Goal: Transaction & Acquisition: Purchase product/service

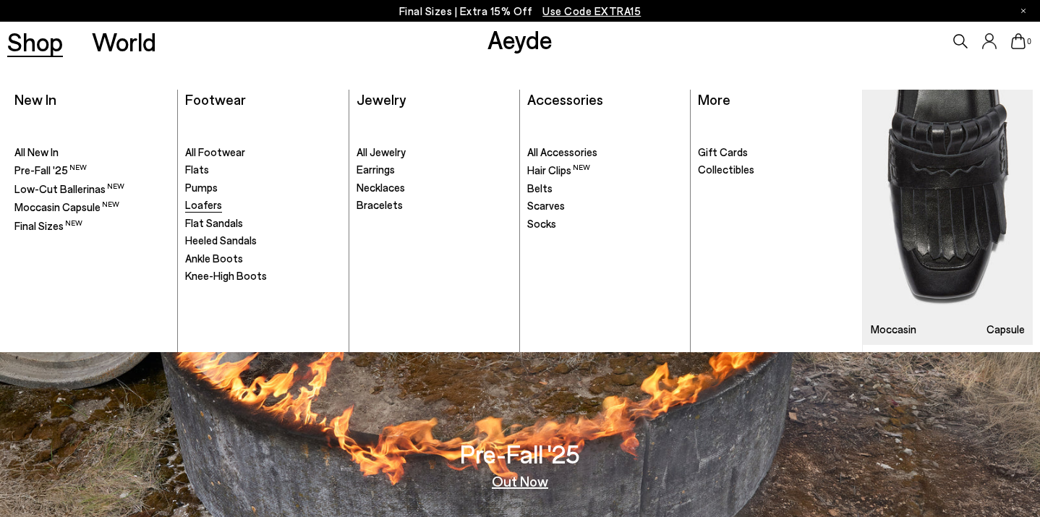
click at [199, 208] on span "Loafers" at bounding box center [203, 204] width 37 height 13
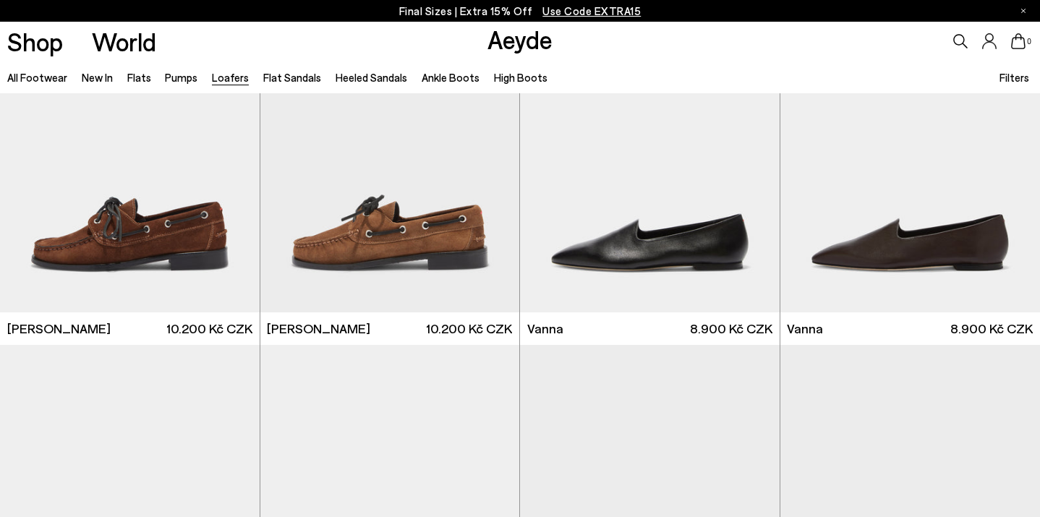
scroll to position [1540, 0]
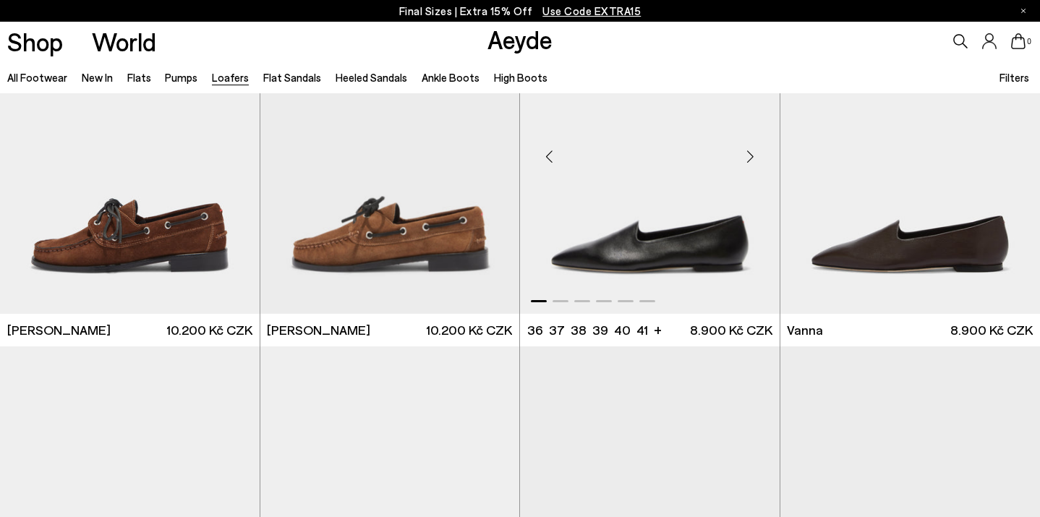
click at [746, 150] on div "Next slide" at bounding box center [750, 156] width 43 height 43
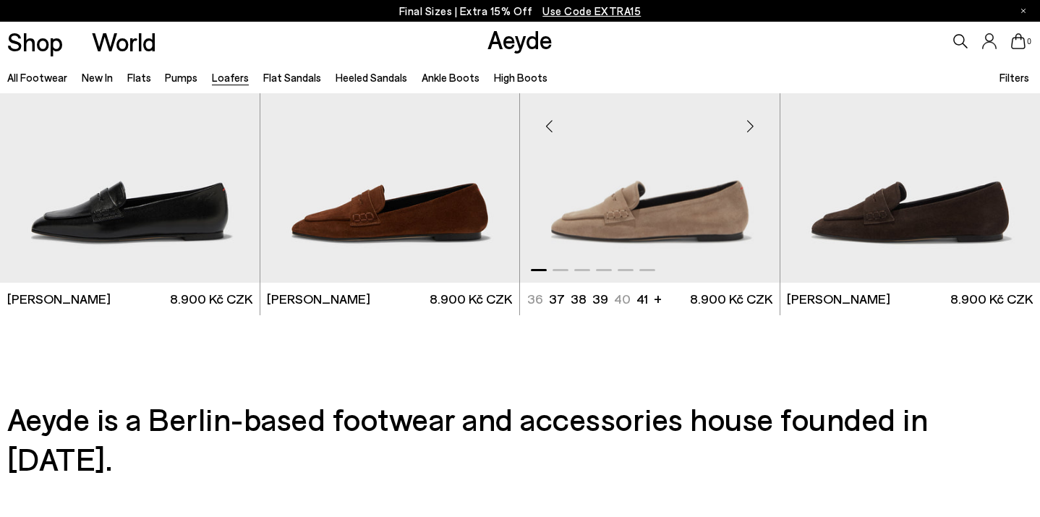
scroll to position [2657, 0]
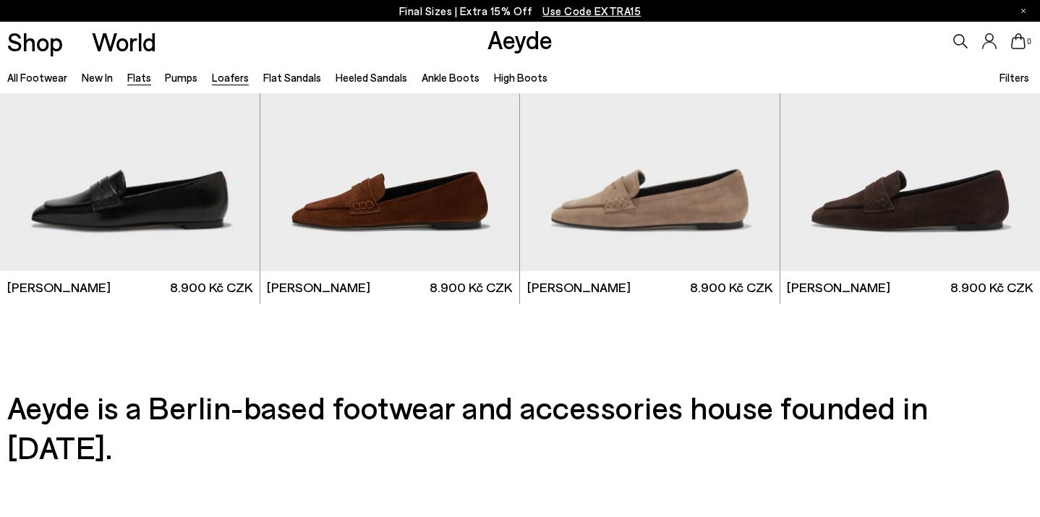
click at [140, 80] on link "Flats" at bounding box center [139, 77] width 24 height 13
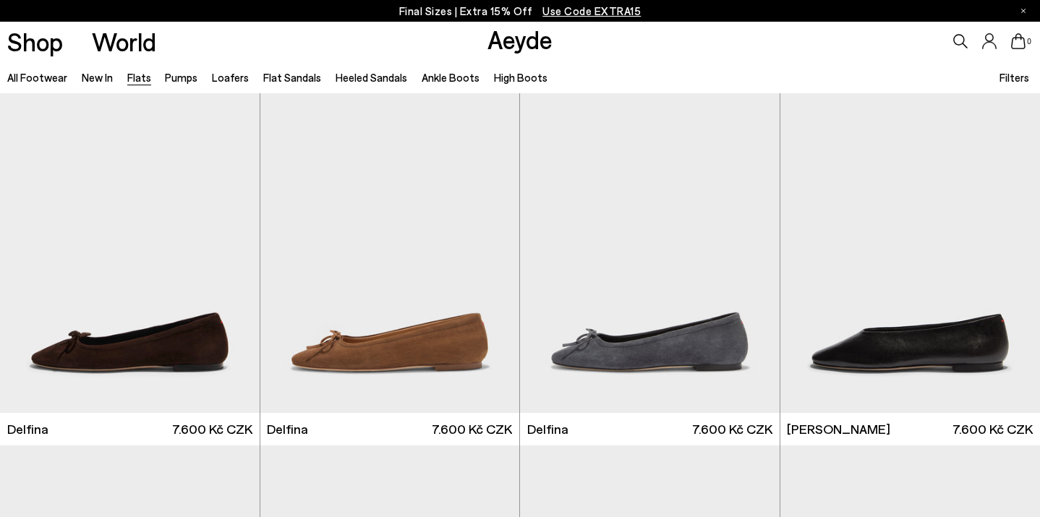
scroll to position [3532, 0]
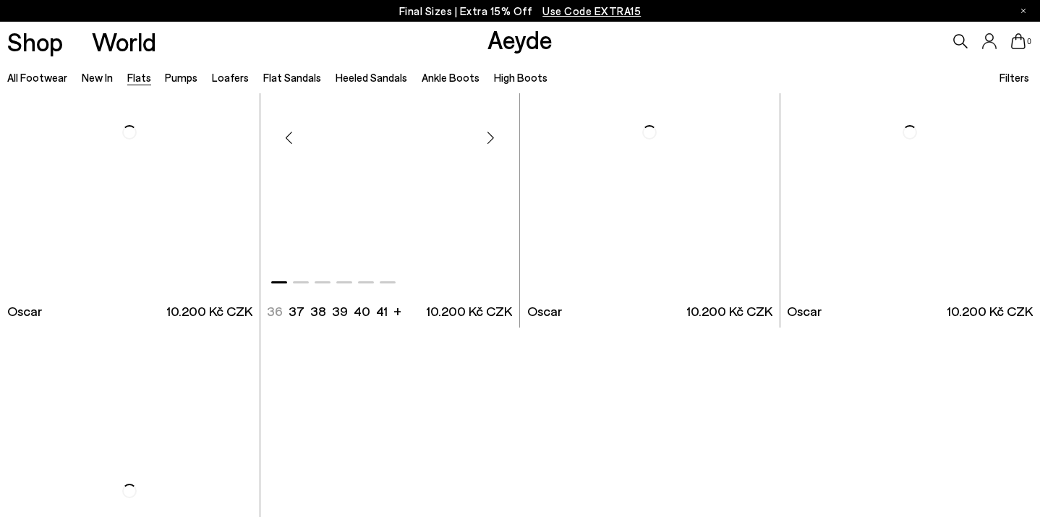
scroll to position [6906, 0]
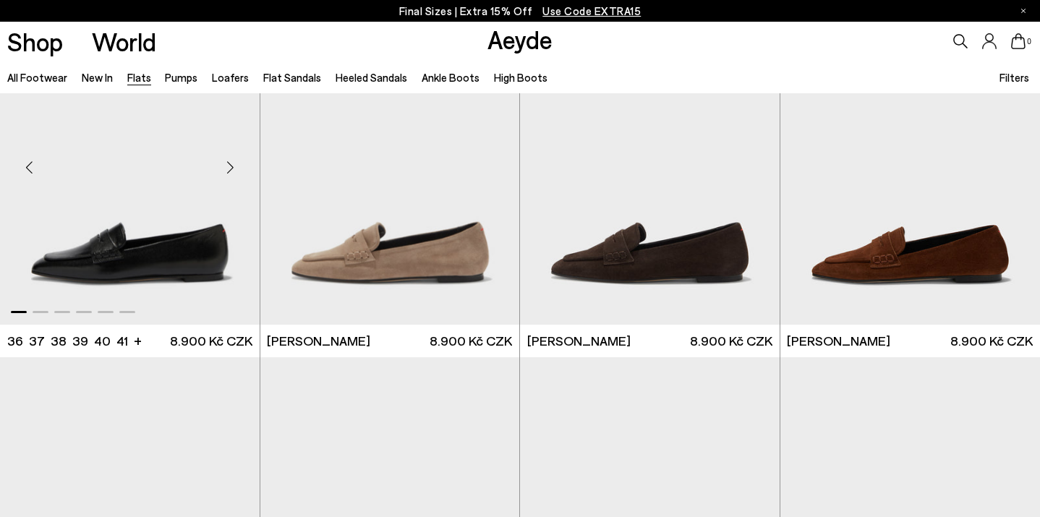
click at [153, 252] on img "1 / 6" at bounding box center [130, 162] width 260 height 326
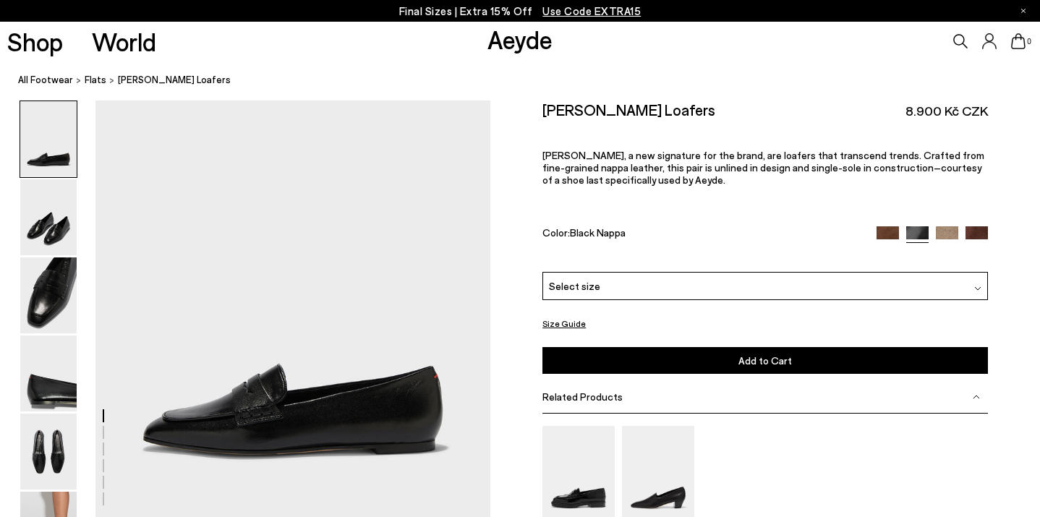
scroll to position [82, 0]
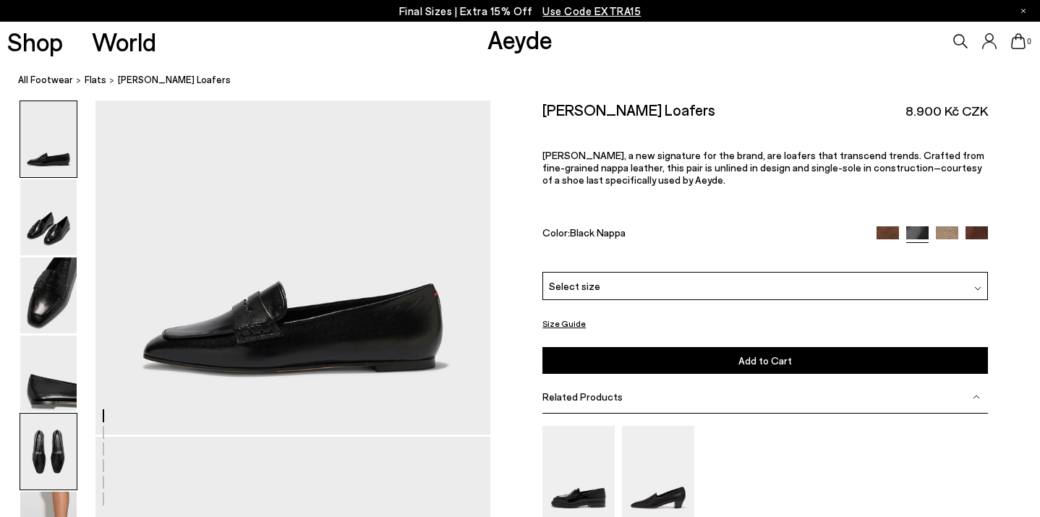
click at [24, 448] on img at bounding box center [48, 452] width 56 height 76
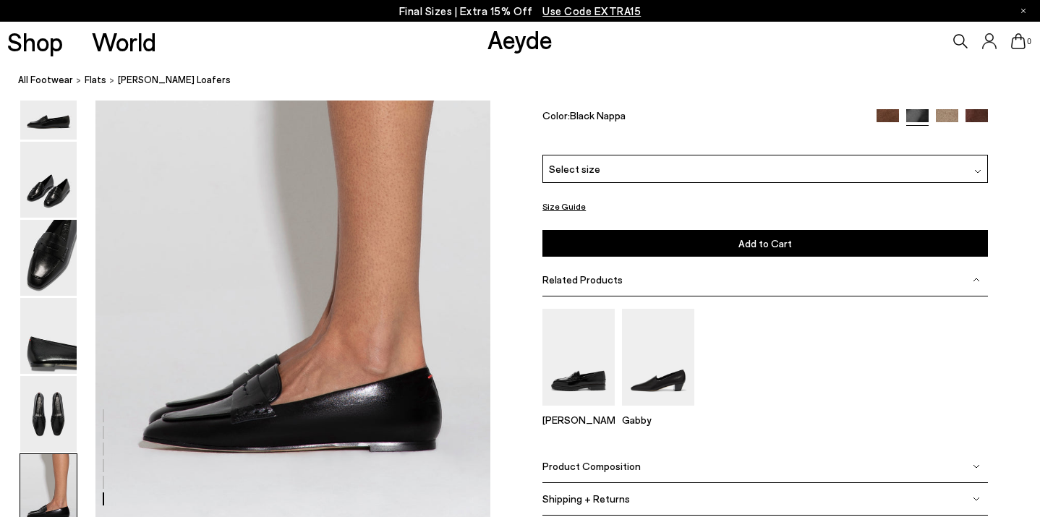
scroll to position [2631, 0]
